Goal: Task Accomplishment & Management: Manage account settings

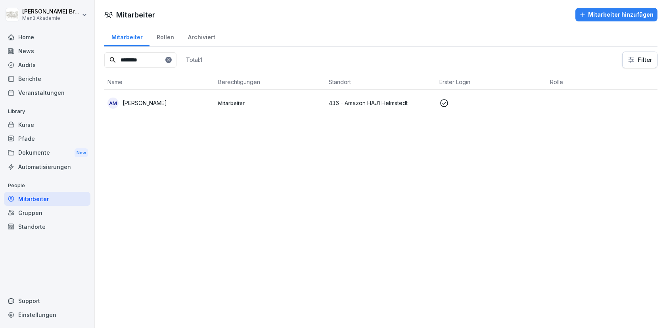
click at [31, 227] on div "Standorte" at bounding box center [47, 227] width 86 height 14
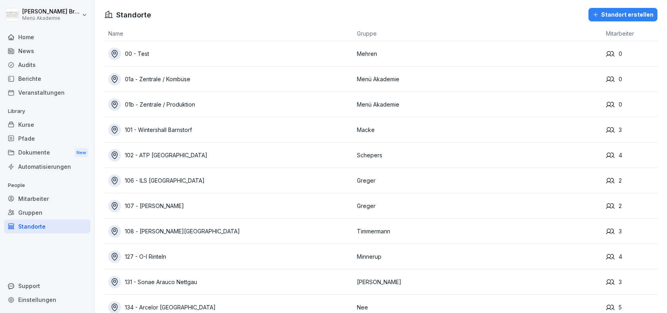
scroll to position [684, 0]
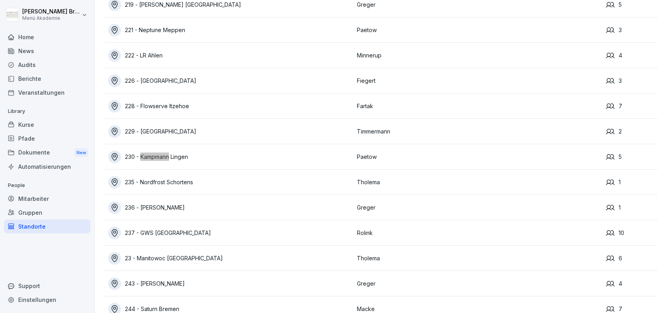
click at [172, 159] on div "230 - Kampmann Lingen" at bounding box center [230, 157] width 245 height 13
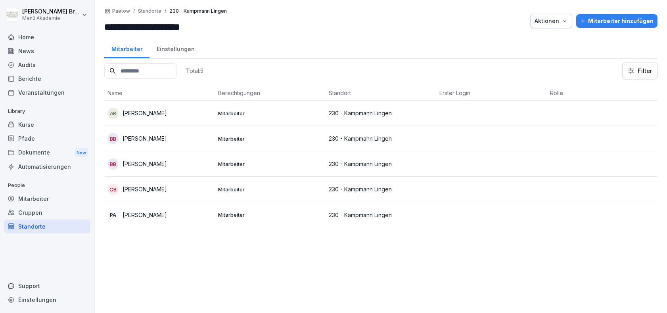
drag, startPoint x: 179, startPoint y: 111, endPoint x: 121, endPoint y: 113, distance: 57.9
click at [121, 113] on div "AB [PERSON_NAME]" at bounding box center [160, 113] width 104 height 11
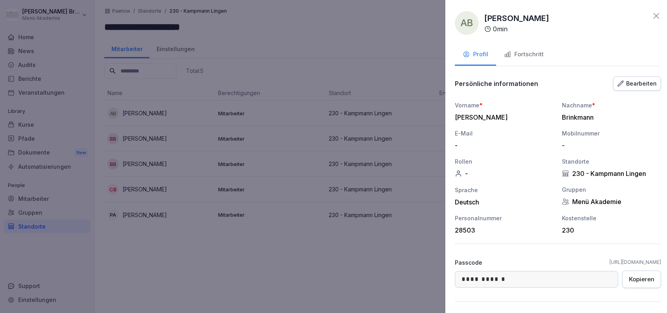
click at [131, 241] on div at bounding box center [333, 156] width 667 height 313
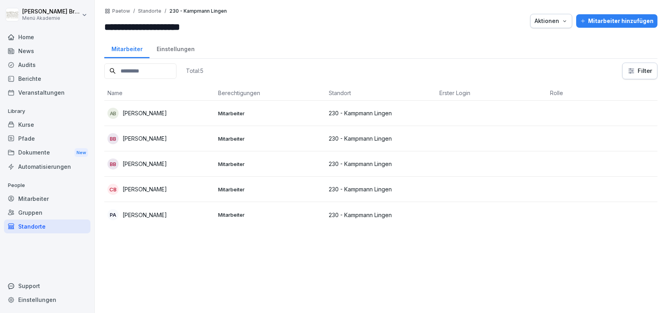
copy p "[PERSON_NAME]"
drag, startPoint x: 177, startPoint y: 112, endPoint x: 122, endPoint y: 115, distance: 55.2
click at [122, 115] on div "AB [PERSON_NAME]" at bounding box center [160, 113] width 104 height 11
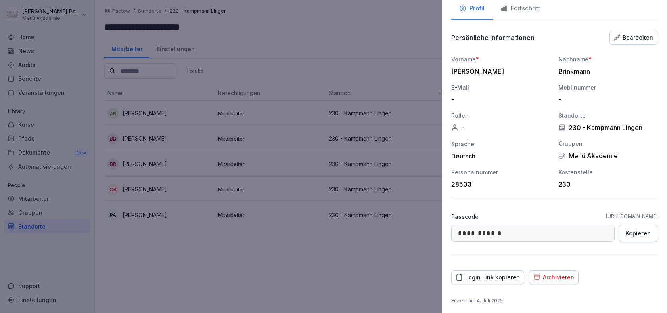
scroll to position [48, 0]
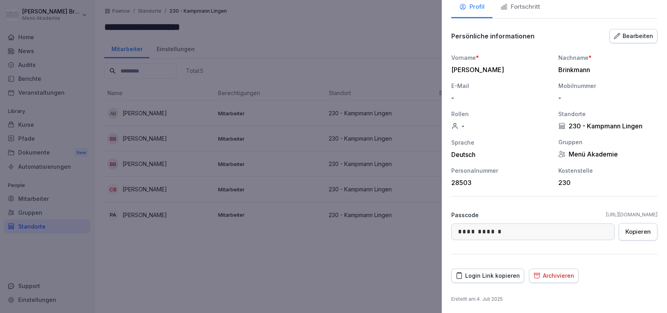
click at [501, 277] on div "Login Link kopieren" at bounding box center [488, 276] width 64 height 9
click at [157, 260] on div at bounding box center [333, 156] width 667 height 313
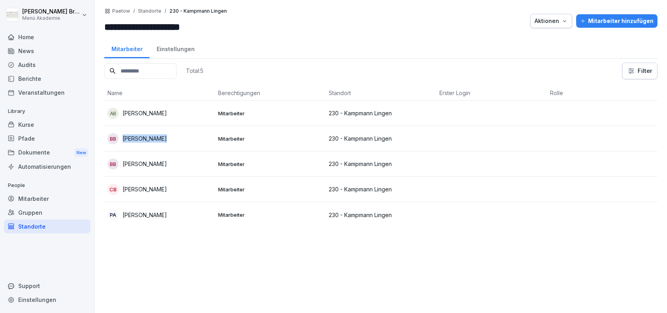
copy p "[PERSON_NAME]"
drag, startPoint x: 167, startPoint y: 141, endPoint x: 123, endPoint y: 140, distance: 44.4
click at [123, 140] on div "BB [PERSON_NAME]" at bounding box center [160, 138] width 104 height 11
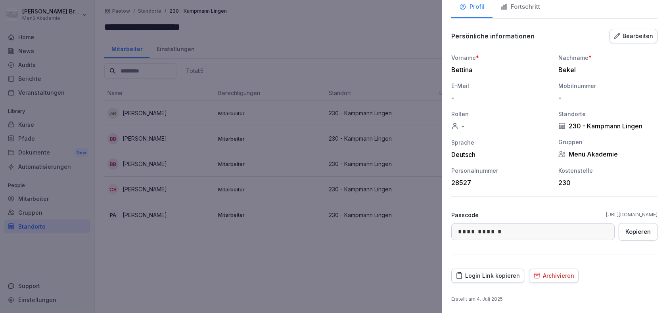
click at [497, 277] on div "Login Link kopieren" at bounding box center [488, 276] width 64 height 9
click at [266, 254] on div at bounding box center [333, 156] width 667 height 313
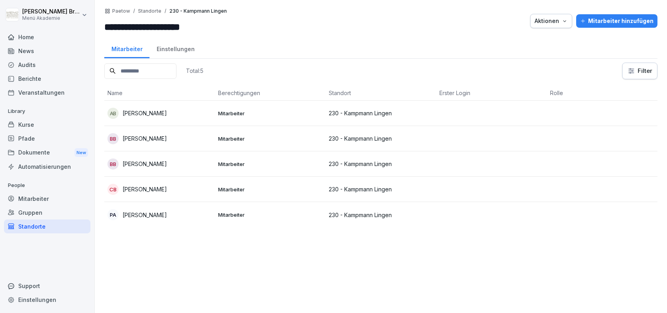
drag, startPoint x: 173, startPoint y: 164, endPoint x: 124, endPoint y: 164, distance: 49.2
click at [124, 164] on div "BB [PERSON_NAME]" at bounding box center [160, 164] width 104 height 11
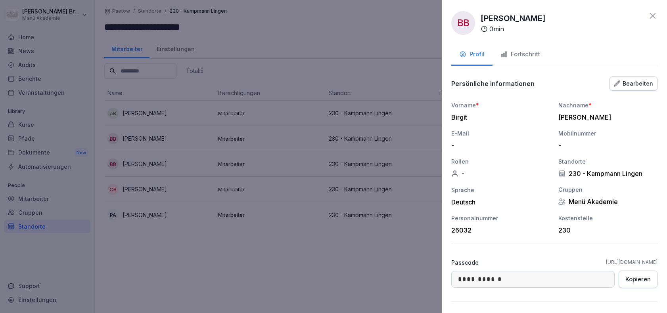
drag, startPoint x: 226, startPoint y: 266, endPoint x: 172, endPoint y: 198, distance: 86.6
click at [222, 263] on div at bounding box center [333, 156] width 667 height 313
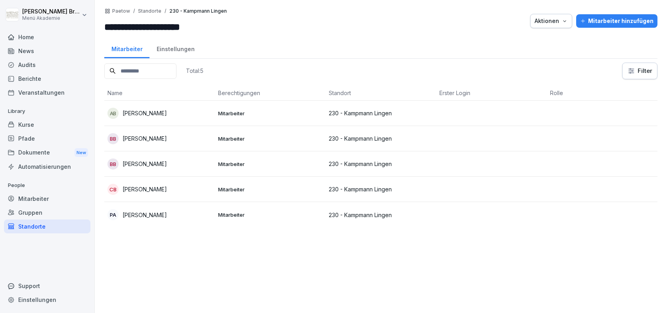
copy p "[PERSON_NAME]"
drag, startPoint x: 165, startPoint y: 161, endPoint x: 124, endPoint y: 166, distance: 41.5
click at [124, 166] on div "BB [PERSON_NAME]" at bounding box center [160, 164] width 104 height 11
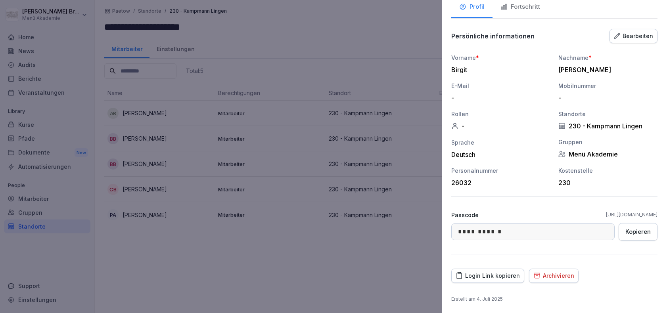
drag, startPoint x: 501, startPoint y: 277, endPoint x: 492, endPoint y: 277, distance: 9.5
click at [498, 277] on div "Login Link kopieren" at bounding box center [488, 276] width 64 height 9
click at [213, 254] on div at bounding box center [333, 156] width 667 height 313
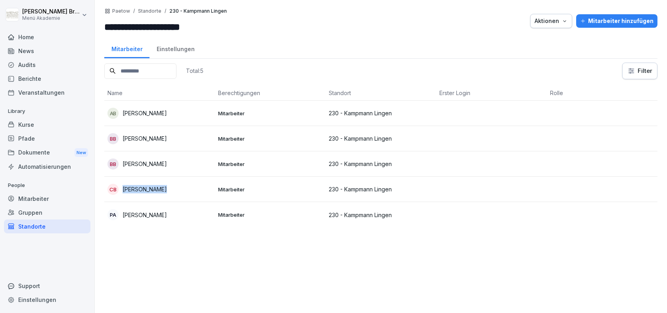
copy p "[PERSON_NAME]"
drag, startPoint x: 182, startPoint y: 190, endPoint x: 119, endPoint y: 188, distance: 62.7
click at [119, 188] on div "CB [PERSON_NAME]" at bounding box center [160, 189] width 104 height 11
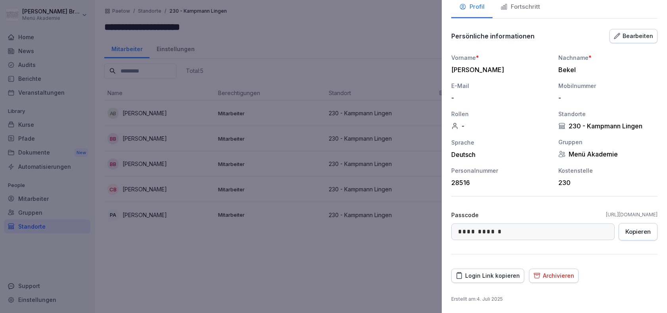
click at [509, 275] on div "Login Link kopieren" at bounding box center [488, 276] width 64 height 9
click at [236, 268] on div at bounding box center [333, 156] width 667 height 313
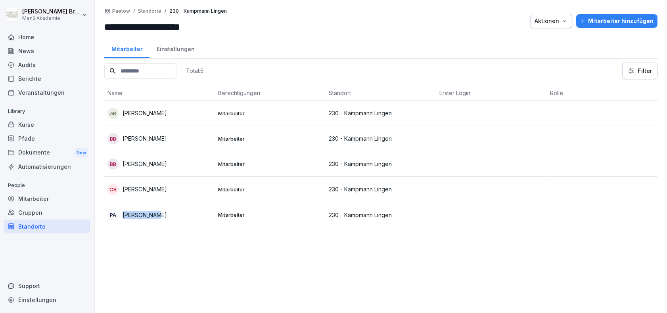
copy p "[PERSON_NAME]"
drag, startPoint x: 173, startPoint y: 215, endPoint x: 122, endPoint y: 215, distance: 51.2
click at [122, 215] on div "PA [PERSON_NAME]" at bounding box center [160, 214] width 104 height 11
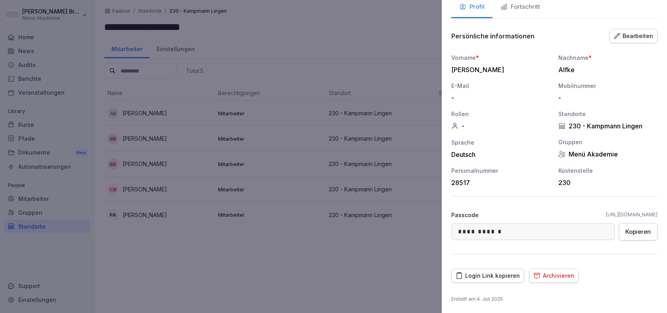
click at [497, 273] on div "Login Link kopieren" at bounding box center [488, 276] width 64 height 9
click at [208, 243] on div at bounding box center [333, 156] width 667 height 313
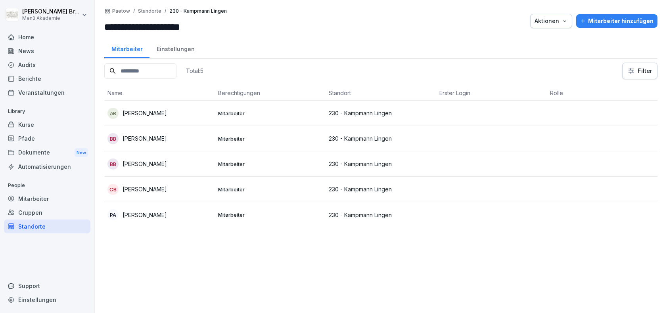
click at [619, 26] on button "Mitarbeiter hinzufügen" at bounding box center [616, 20] width 81 height 13
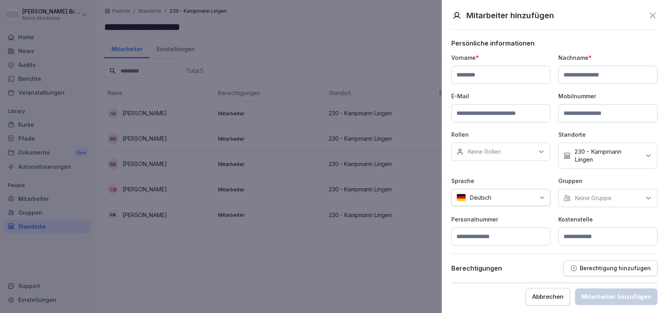
click at [501, 73] on input at bounding box center [500, 75] width 99 height 18
type input "*******"
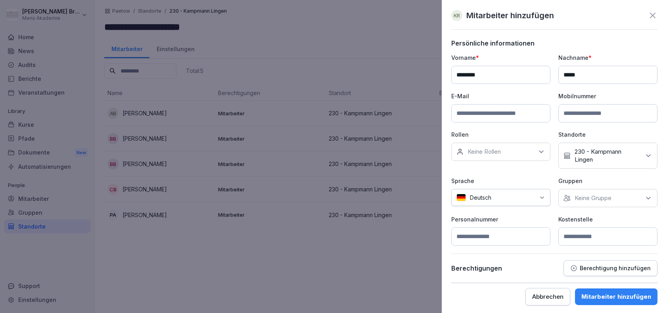
type input "*****"
click at [569, 192] on div "Keine Gruppe" at bounding box center [608, 198] width 99 height 18
click at [569, 234] on button "Menü Akademie" at bounding box center [568, 234] width 7 height 7
click at [526, 219] on p "Personalnummer" at bounding box center [500, 219] width 99 height 8
click at [608, 241] on input at bounding box center [608, 237] width 99 height 18
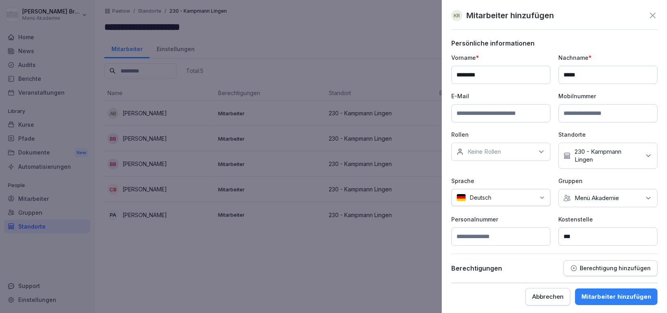
scroll to position [1, 0]
type input "***"
click at [621, 295] on div "Mitarbeiter hinzufügen" at bounding box center [617, 296] width 70 height 9
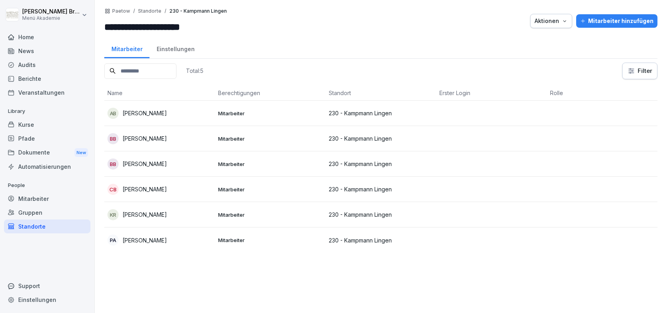
drag, startPoint x: 171, startPoint y: 213, endPoint x: 121, endPoint y: 218, distance: 50.2
click at [121, 218] on div "KR [PERSON_NAME]" at bounding box center [160, 214] width 104 height 11
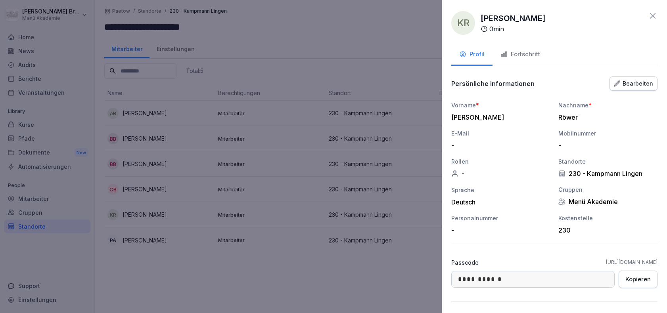
drag, startPoint x: 242, startPoint y: 261, endPoint x: 236, endPoint y: 259, distance: 6.2
click at [241, 261] on div at bounding box center [333, 156] width 667 height 313
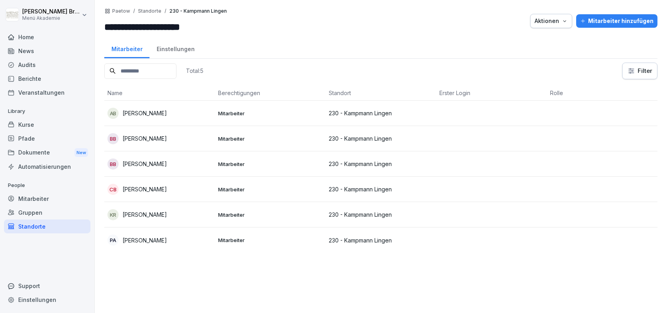
drag, startPoint x: 173, startPoint y: 216, endPoint x: 123, endPoint y: 216, distance: 50.0
click at [123, 216] on div "KR [PERSON_NAME]" at bounding box center [160, 214] width 104 height 11
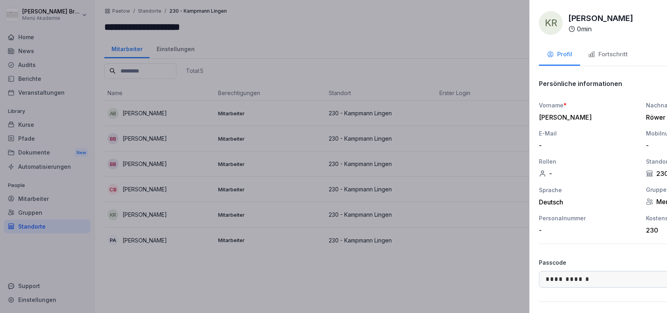
drag, startPoint x: 173, startPoint y: 255, endPoint x: 165, endPoint y: 218, distance: 37.4
click at [173, 252] on div at bounding box center [333, 156] width 667 height 313
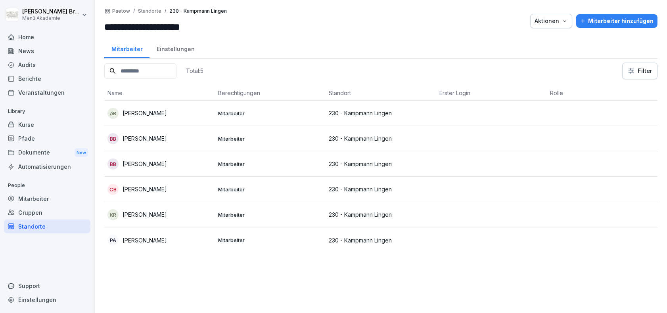
copy p "[PERSON_NAME]"
drag, startPoint x: 143, startPoint y: 214, endPoint x: 123, endPoint y: 215, distance: 20.7
click at [123, 215] on div "KR [PERSON_NAME]" at bounding box center [160, 214] width 104 height 11
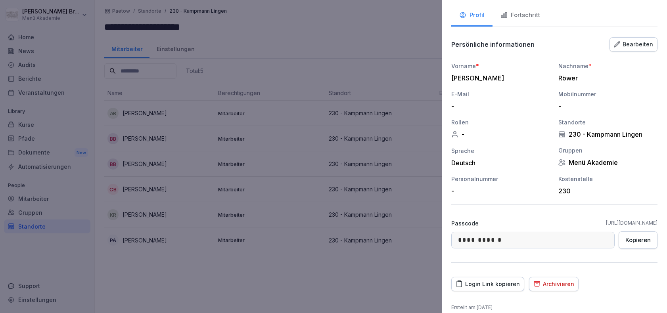
scroll to position [48, 0]
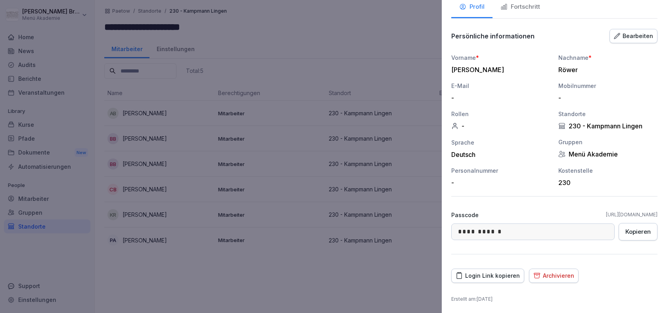
click at [490, 280] on button "Login Link kopieren" at bounding box center [487, 276] width 73 height 14
click at [276, 46] on div at bounding box center [333, 156] width 667 height 313
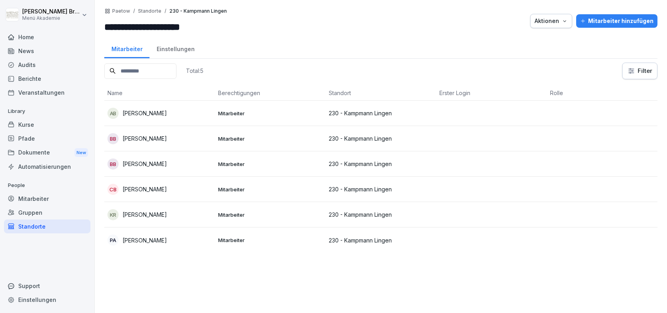
click at [20, 225] on div "Standorte" at bounding box center [47, 227] width 86 height 14
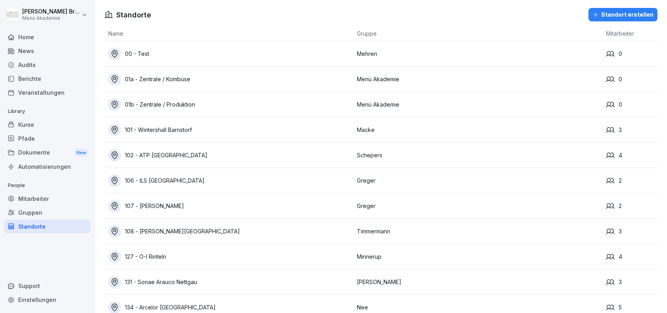
click at [35, 199] on div "Mitarbeiter" at bounding box center [47, 199] width 86 height 14
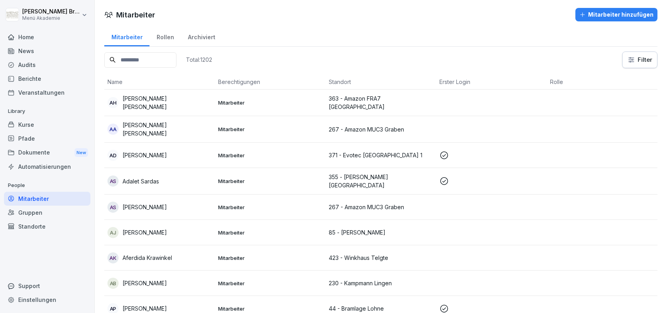
click at [27, 225] on div "Standorte" at bounding box center [47, 227] width 86 height 14
click at [33, 213] on div "Gruppen" at bounding box center [47, 213] width 86 height 14
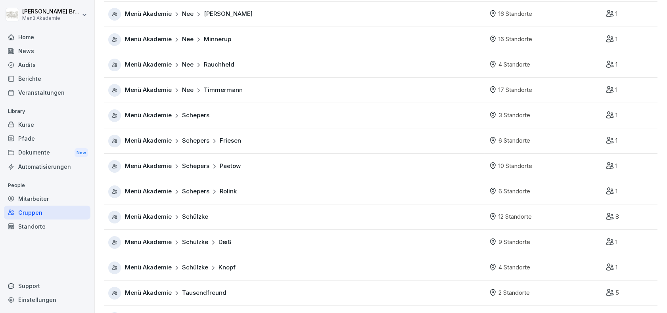
scroll to position [450, 0]
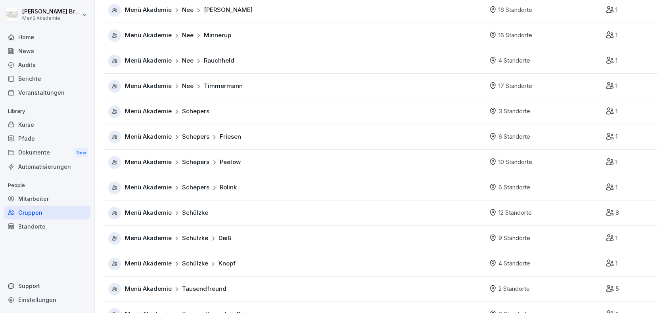
click at [158, 190] on span "Menü Akademie" at bounding box center [148, 187] width 47 height 9
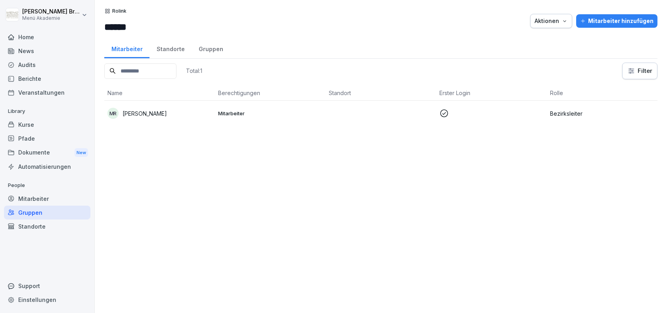
click at [177, 48] on div "Standorte" at bounding box center [171, 48] width 42 height 20
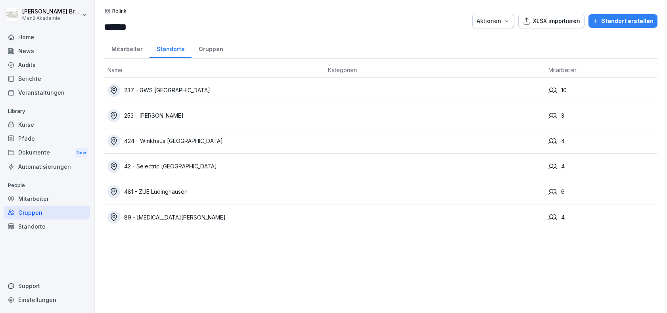
click at [46, 229] on div "Standorte" at bounding box center [47, 227] width 86 height 14
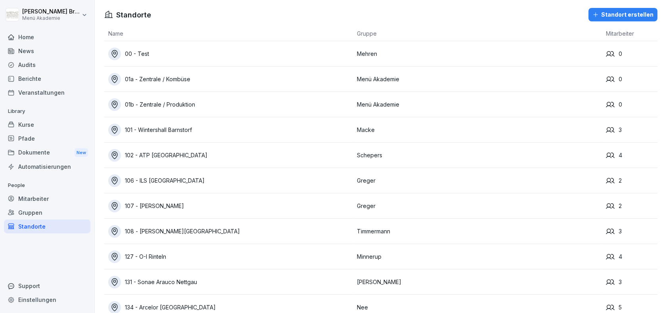
scroll to position [1446, 0]
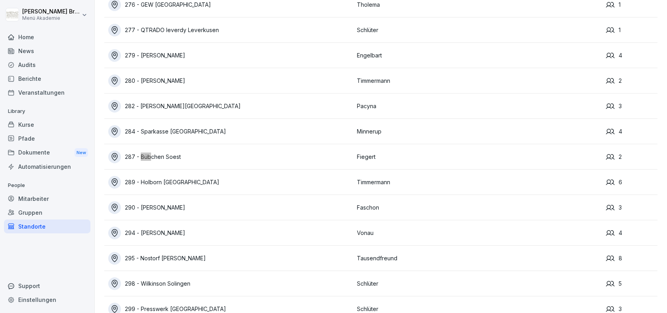
click at [177, 156] on div "287 - Bübchen Soest" at bounding box center [230, 157] width 245 height 13
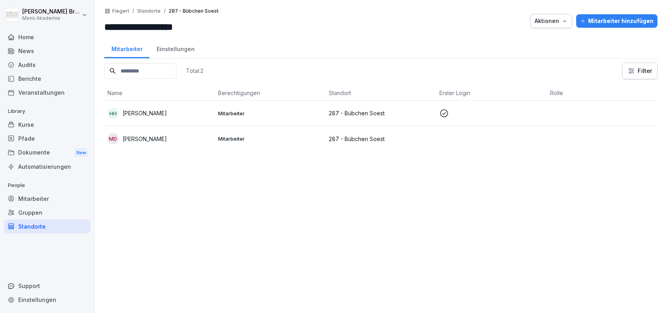
click at [563, 19] on div "Aktionen" at bounding box center [551, 21] width 33 height 9
click at [380, 214] on html "**********" at bounding box center [333, 156] width 667 height 313
click at [41, 226] on div "Standorte" at bounding box center [47, 227] width 86 height 14
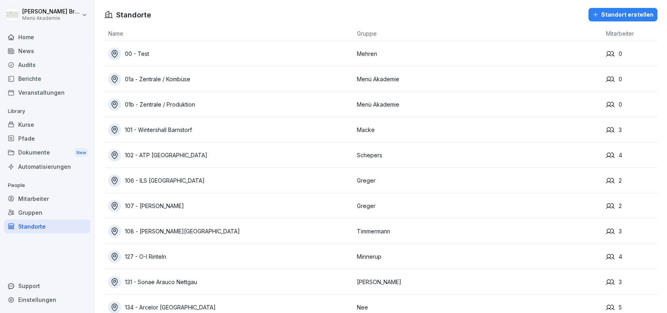
scroll to position [1446, 0]
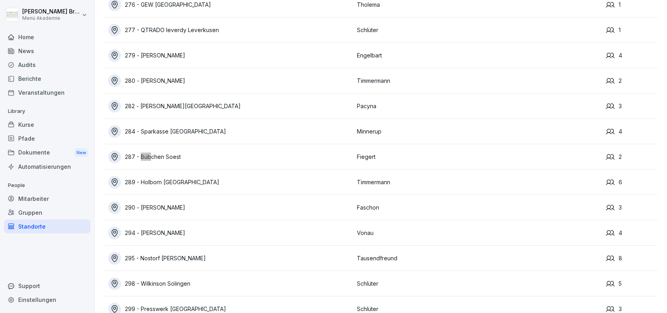
click at [145, 159] on div "287 - Bübchen Soest" at bounding box center [230, 157] width 245 height 13
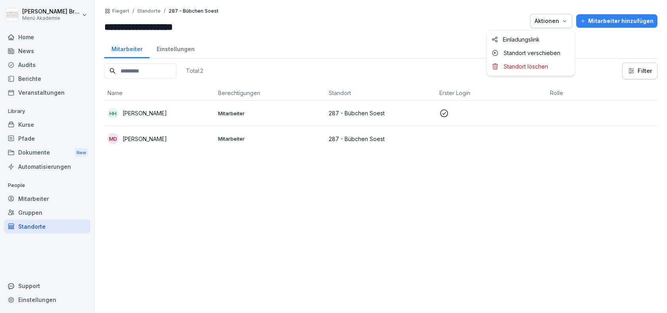
click at [552, 20] on div "Aktionen" at bounding box center [551, 21] width 33 height 9
click at [532, 52] on p "Standort verschieben" at bounding box center [532, 53] width 57 height 7
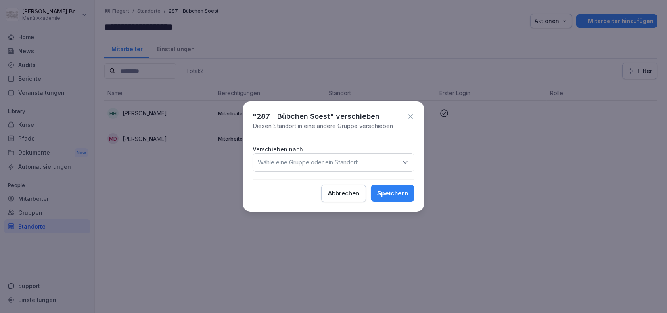
click at [365, 163] on div "Wähle eine Gruppe oder ein Standort" at bounding box center [334, 163] width 162 height 18
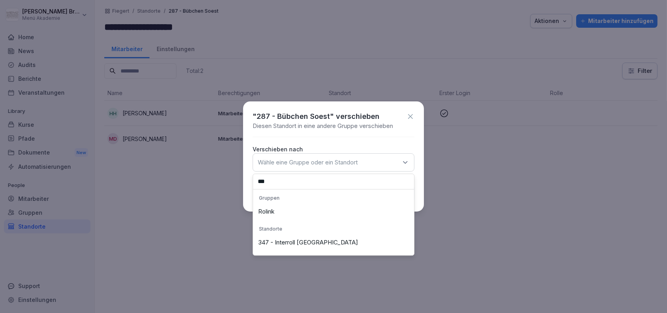
type input "***"
click at [336, 214] on div "Rolink" at bounding box center [333, 211] width 157 height 15
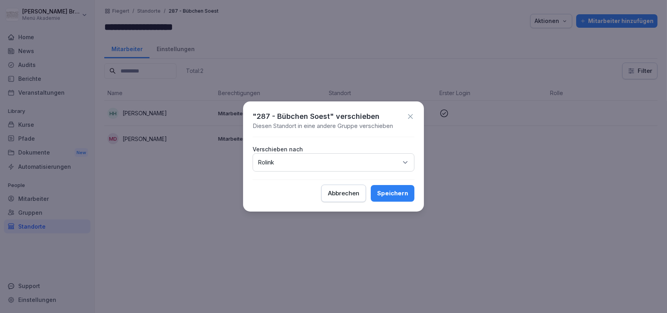
click at [404, 195] on div "Speichern" at bounding box center [392, 193] width 31 height 9
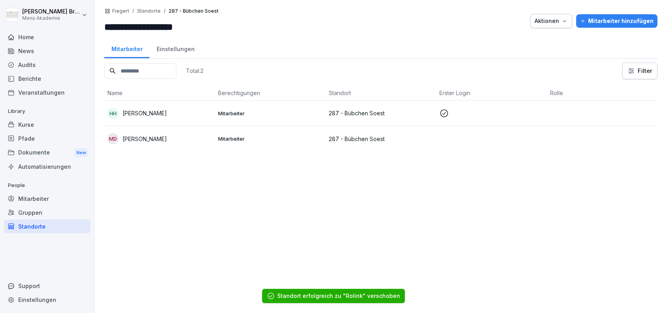
click at [32, 228] on div "Standorte" at bounding box center [47, 227] width 86 height 14
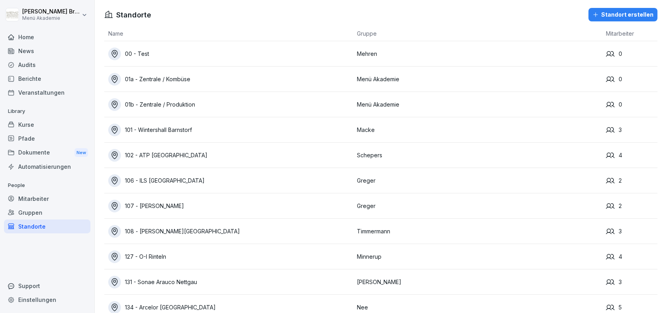
scroll to position [5102, 0]
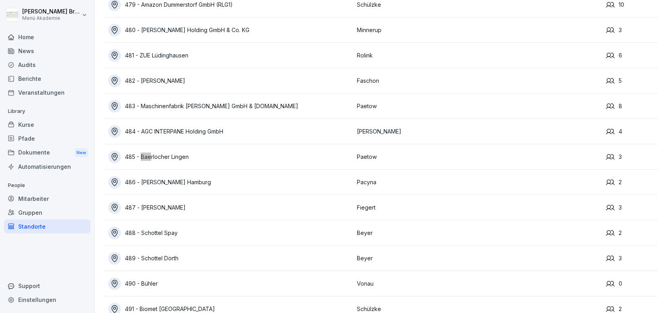
click at [176, 156] on div "485 - Baerlocher Lingen" at bounding box center [230, 157] width 245 height 13
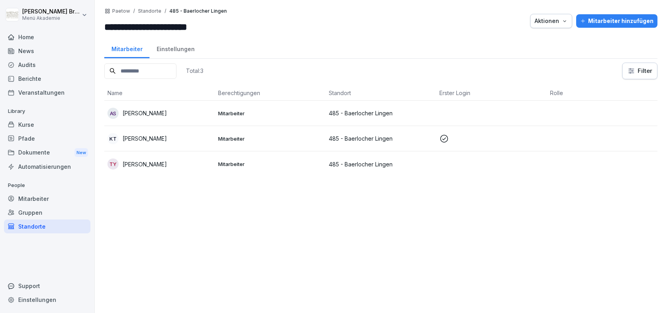
click at [544, 20] on div "Aktionen" at bounding box center [551, 21] width 33 height 9
click at [536, 52] on p "Standort verschieben" at bounding box center [532, 53] width 57 height 7
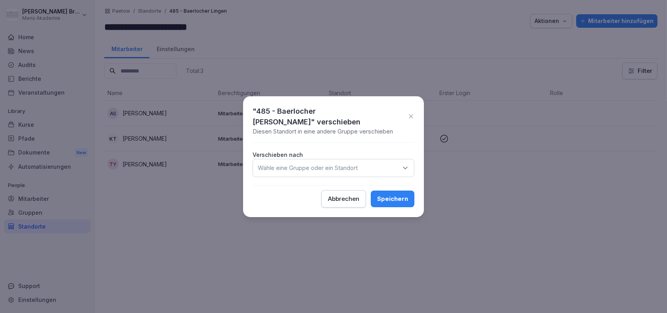
click at [349, 159] on div "Wähle eine Gruppe oder ein Standort" at bounding box center [334, 168] width 162 height 18
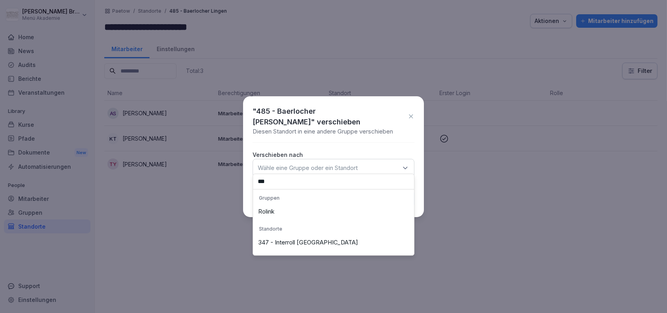
type input "***"
click at [289, 213] on div "Rolink" at bounding box center [333, 211] width 157 height 15
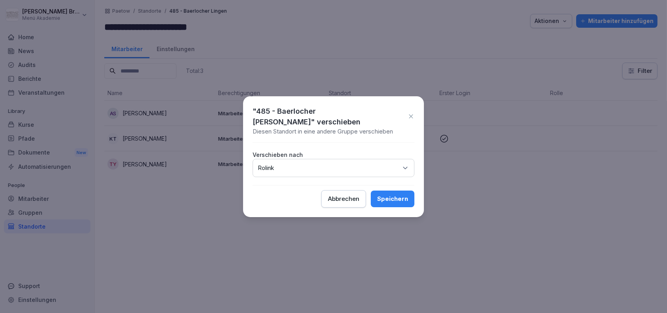
click at [391, 195] on div "Speichern" at bounding box center [392, 199] width 31 height 9
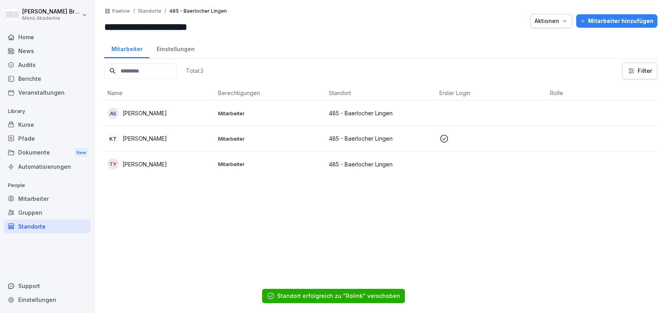
click at [42, 227] on div "Standorte" at bounding box center [47, 227] width 86 height 14
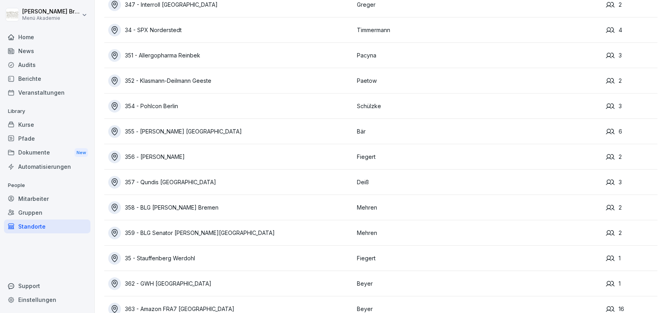
scroll to position [1623, 0]
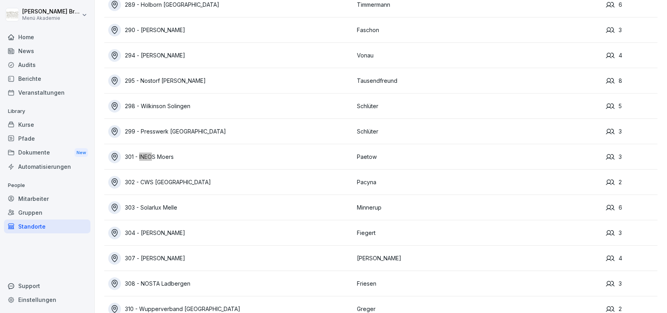
click at [171, 154] on div "301 - INEOS Moers" at bounding box center [230, 157] width 245 height 13
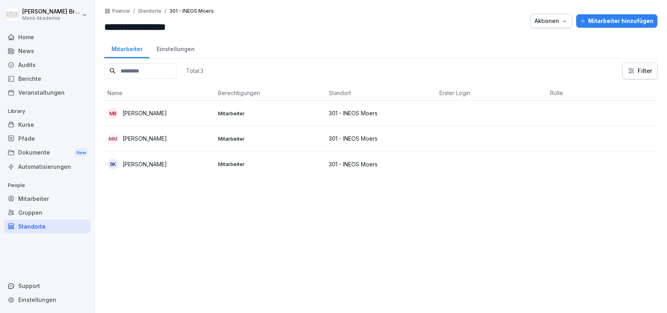
click at [559, 20] on div "Aktionen" at bounding box center [551, 21] width 33 height 9
click at [536, 56] on p "Standort verschieben" at bounding box center [532, 53] width 57 height 7
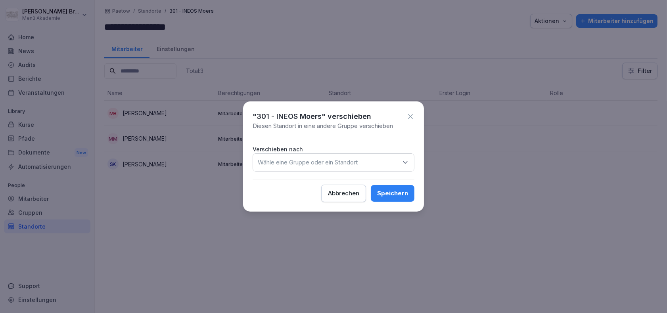
click at [315, 156] on div "Wähle eine Gruppe oder ein Standort" at bounding box center [334, 163] width 162 height 18
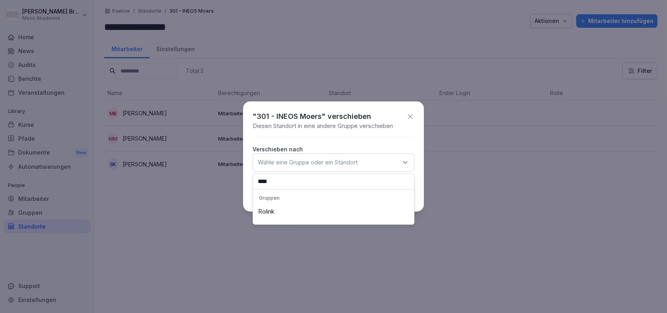
type input "****"
click at [277, 205] on div "Rolink" at bounding box center [333, 211] width 157 height 15
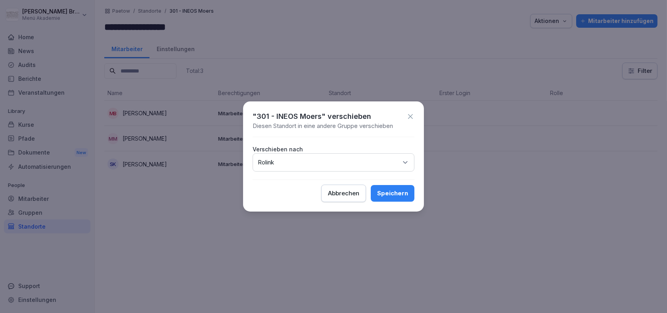
click at [405, 192] on div "Speichern" at bounding box center [392, 193] width 31 height 9
